Goal: Transaction & Acquisition: Obtain resource

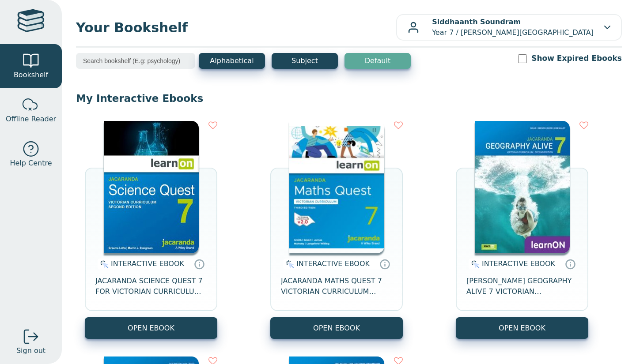
click at [147, 214] on img at bounding box center [151, 187] width 95 height 132
click at [179, 171] on img at bounding box center [151, 187] width 95 height 132
click at [173, 178] on img at bounding box center [151, 187] width 95 height 132
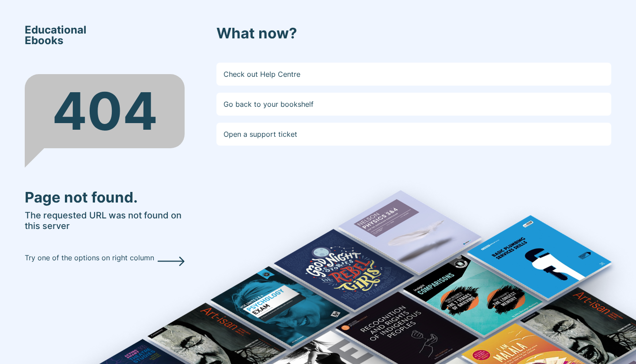
click at [244, 104] on link "Go back to your bookshelf" at bounding box center [413, 104] width 395 height 23
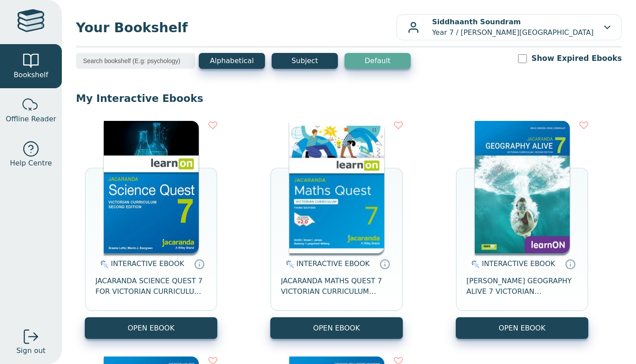
click at [148, 187] on img at bounding box center [151, 187] width 95 height 132
